Goal: Check status: Check status

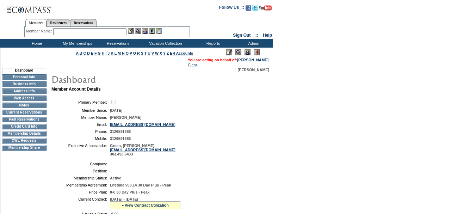
click at [31, 115] on td "Current Reservations" at bounding box center [24, 113] width 45 height 6
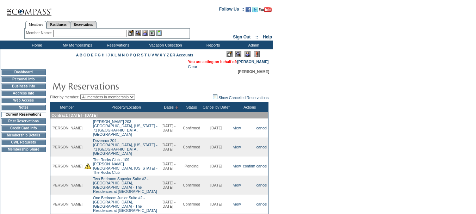
scroll to position [35, 0]
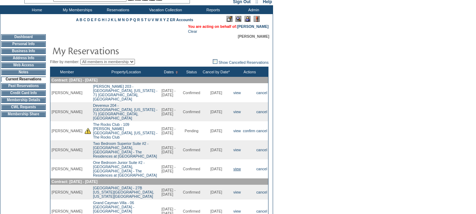
click at [233, 167] on link "view" at bounding box center [236, 169] width 7 height 4
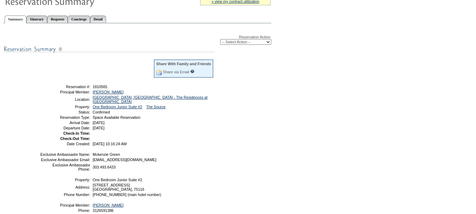
scroll to position [70, 0]
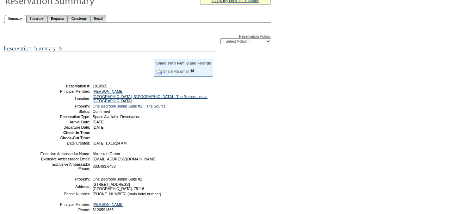
drag, startPoint x: 144, startPoint y: 129, endPoint x: 56, endPoint y: 88, distance: 96.3
click at [56, 88] on tbody "Share With Family and Friends Share via Email Share Reservation Information Ple…" at bounding box center [127, 101] width 174 height 87
copy tbody "Reservation #: 1810565 Principal Member: [PERSON_NAME] Location: [GEOGRAPHIC_DA…"
click at [167, 137] on td at bounding box center [152, 138] width 123 height 4
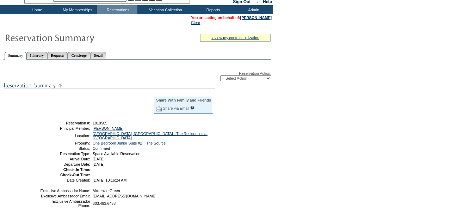
scroll to position [0, 0]
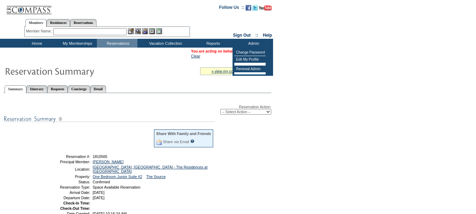
click at [217, 57] on td "Clear" at bounding box center [231, 56] width 81 height 4
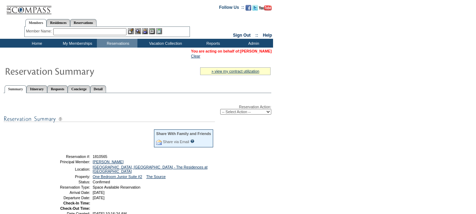
click at [240, 51] on link "[PERSON_NAME]" at bounding box center [255, 51] width 31 height 4
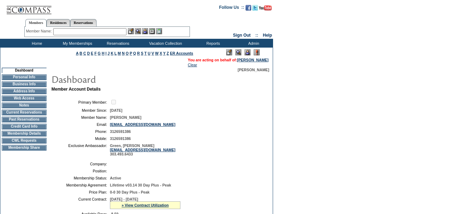
click at [44, 115] on td "Current Reservations" at bounding box center [24, 113] width 45 height 6
